Goal: Task Accomplishment & Management: Manage account settings

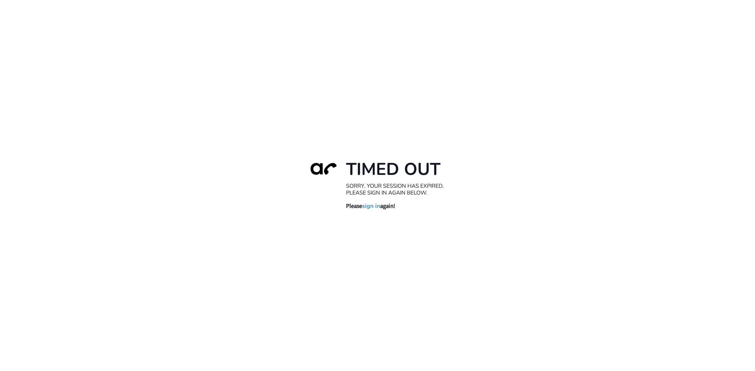
click at [366, 208] on link "sign in" at bounding box center [371, 205] width 18 height 7
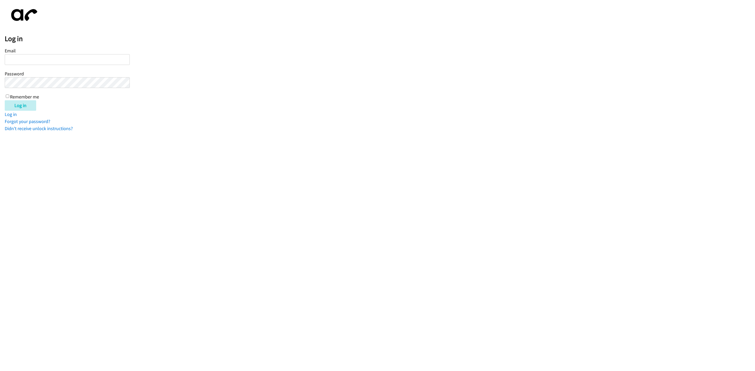
click at [68, 58] on input "Email" at bounding box center [67, 59] width 125 height 11
type input "[EMAIL_ADDRESS][DOMAIN_NAME]"
click at [5, 100] on input "Log in" at bounding box center [20, 105] width 31 height 10
